Goal: Transaction & Acquisition: Download file/media

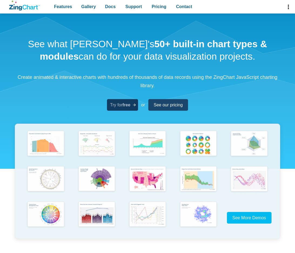
click at [111, 106] on span "Try for free" at bounding box center [120, 104] width 20 height 7
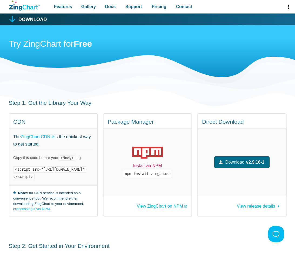
click at [162, 164] on link "Install via NPM" at bounding box center [147, 165] width 29 height 7
click at [173, 204] on link "View ZingChart on NPM" at bounding box center [162, 206] width 50 height 4
